Goal: Transaction & Acquisition: Book appointment/travel/reservation

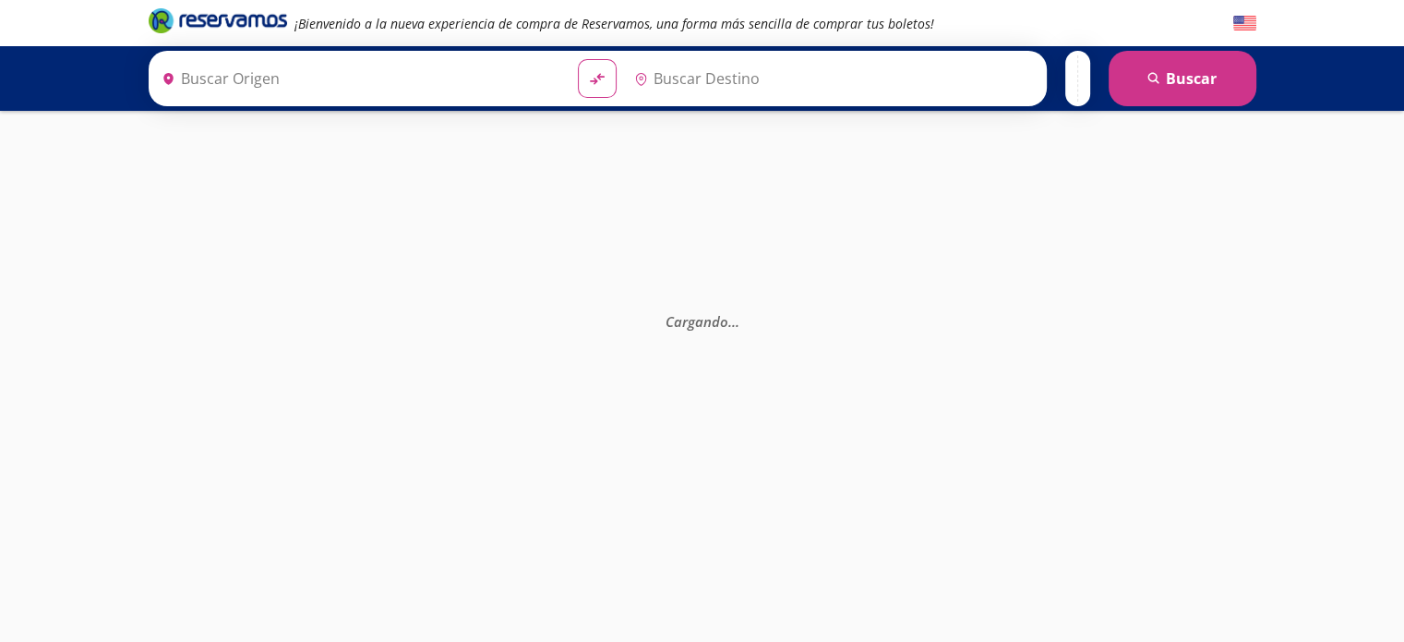
type input "Santiago de Querétaro, [GEOGRAPHIC_DATA]"
type input "Central Zapopan, [GEOGRAPHIC_DATA]"
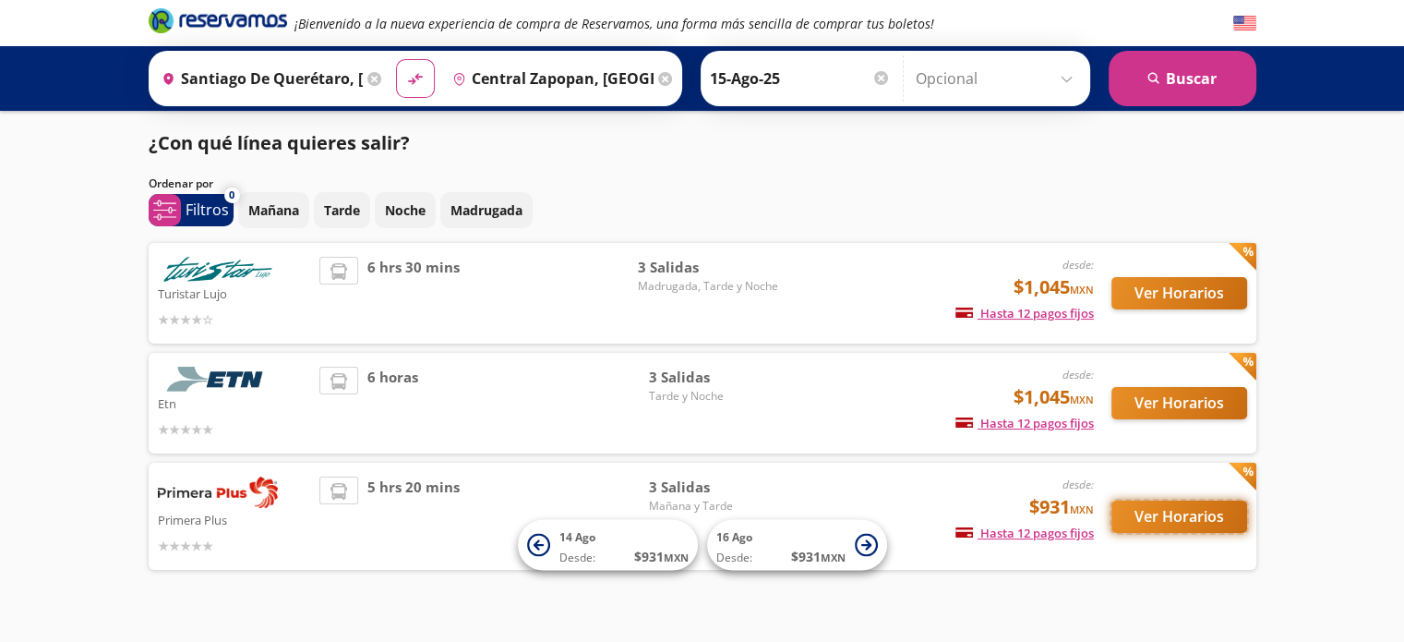
click at [1144, 511] on button "Ver Horarios" at bounding box center [1179, 516] width 136 height 32
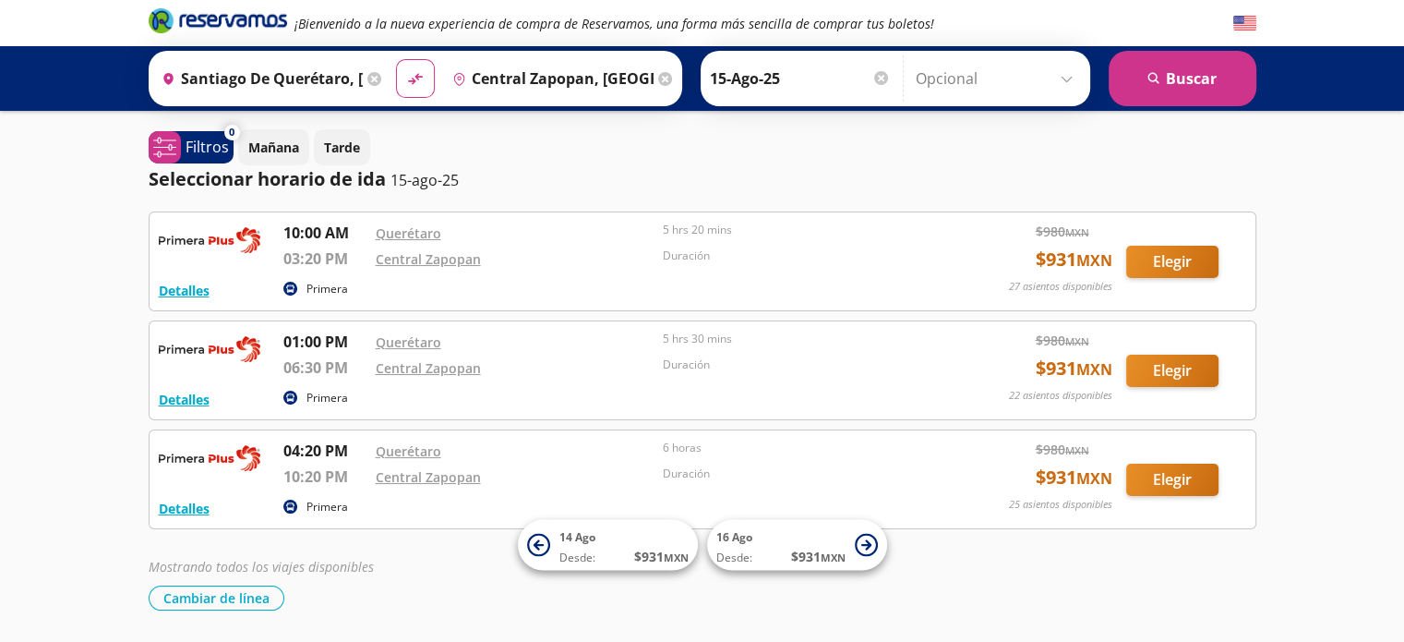
click at [527, 283] on div "Primera" at bounding box center [612, 290] width 658 height 22
click at [1147, 261] on button "Elegir" at bounding box center [1172, 262] width 92 height 32
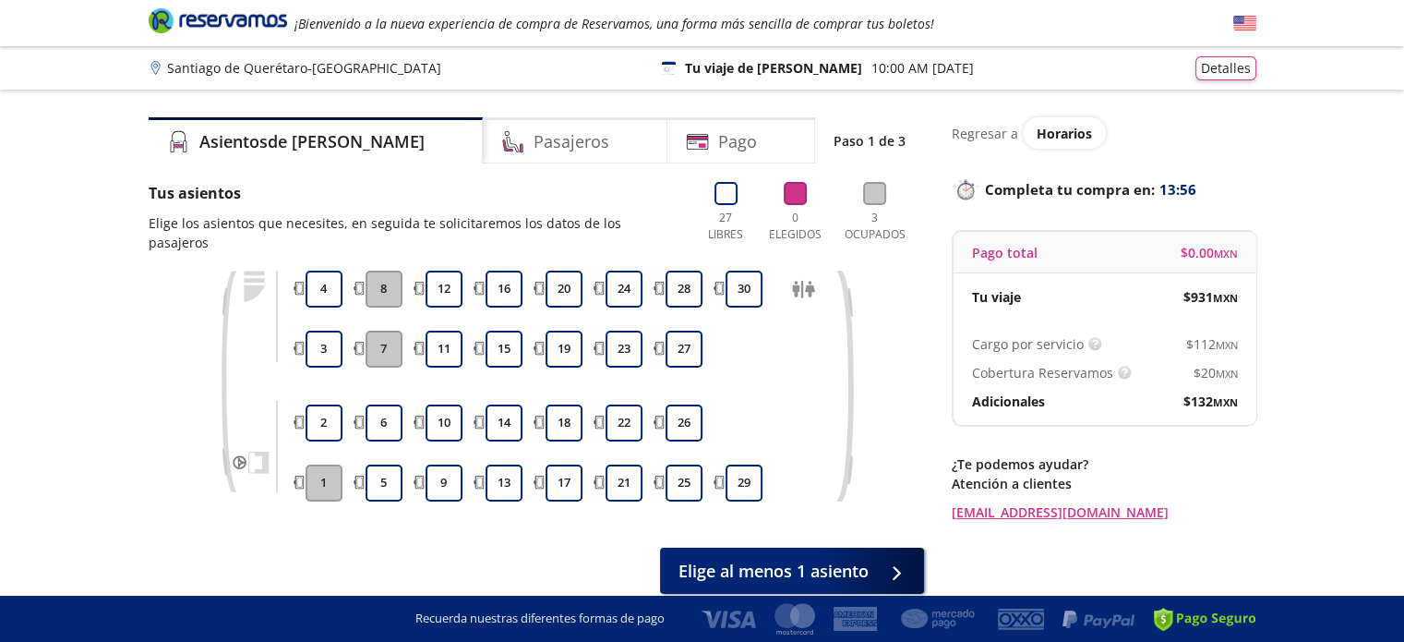
click at [1106, 278] on div "Tu viaje $ 931 MXN" at bounding box center [1105, 296] width 303 height 47
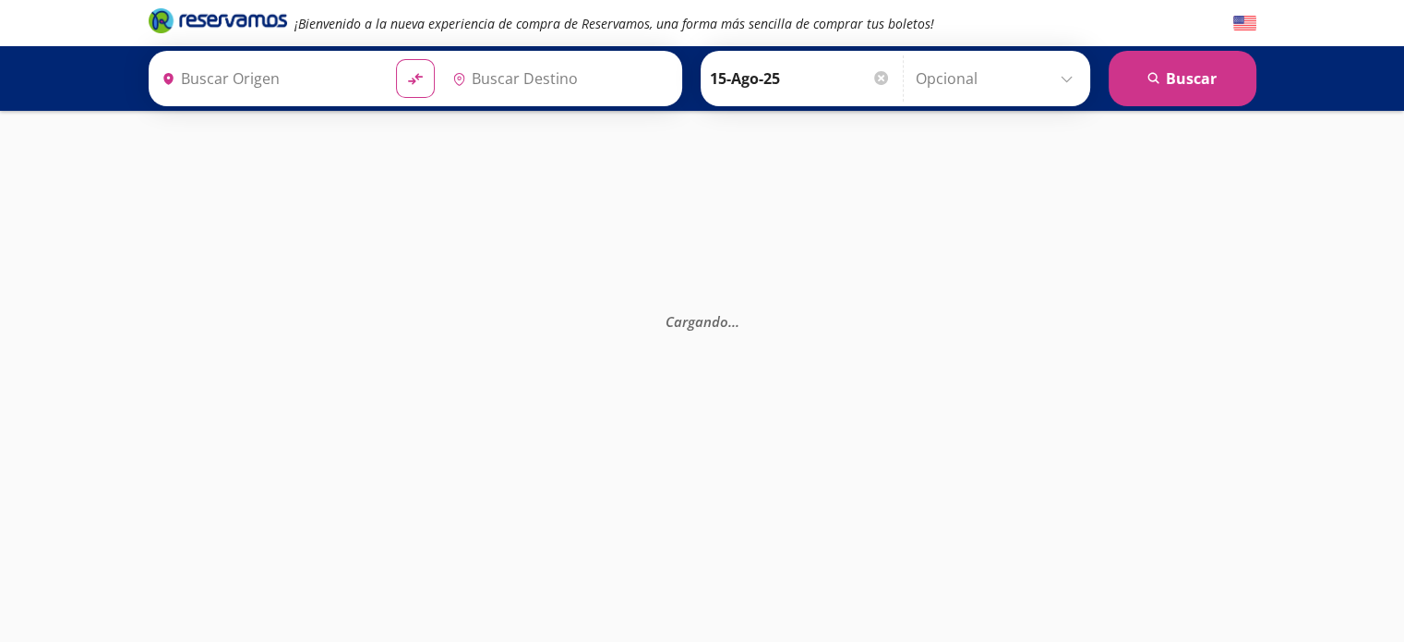
type input "Central Zapopan, [GEOGRAPHIC_DATA]"
type input "Santiago de Querétaro, [GEOGRAPHIC_DATA]"
